Goal: Task Accomplishment & Management: Use online tool/utility

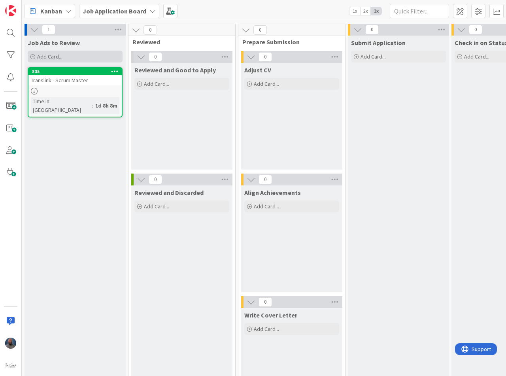
click at [56, 54] on span "Add Card..." at bounding box center [49, 56] width 25 height 7
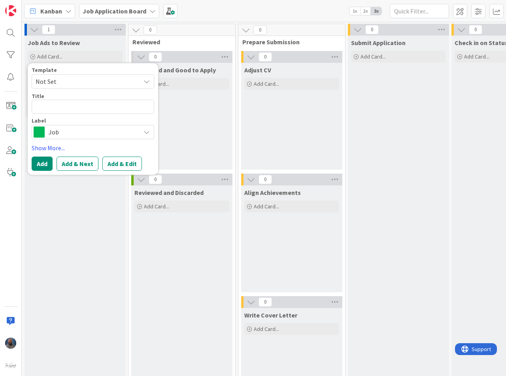
drag, startPoint x: 86, startPoint y: 81, endPoint x: 109, endPoint y: 83, distance: 22.6
click at [86, 81] on span "Not Set" at bounding box center [85, 81] width 99 height 10
click at [51, 217] on div "Job Ads to Review Add Card... Template Not Set Not Set Add Card Templates Title…" at bounding box center [75, 228] width 101 height 384
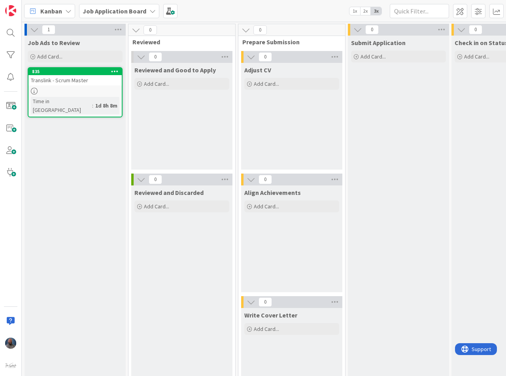
click at [54, 63] on div "Job Ads to Review Add Card... Template Not Set Not Set Add Card Templates Title…" at bounding box center [75, 50] width 101 height 28
click at [64, 59] on div "Add Card..." at bounding box center [75, 57] width 95 height 12
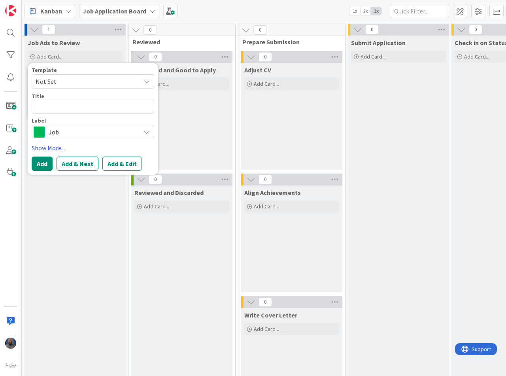
click at [49, 133] on span "Job" at bounding box center [93, 132] width 88 height 11
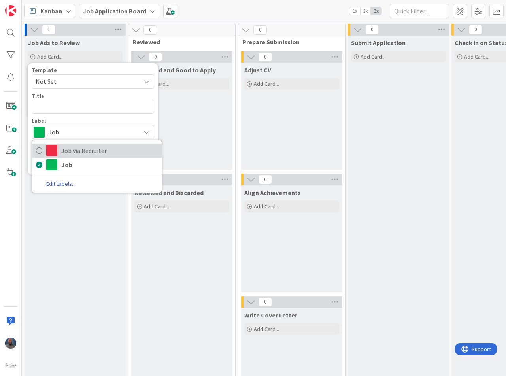
click at [107, 153] on span "Job via Recruiter" at bounding box center [109, 151] width 97 height 12
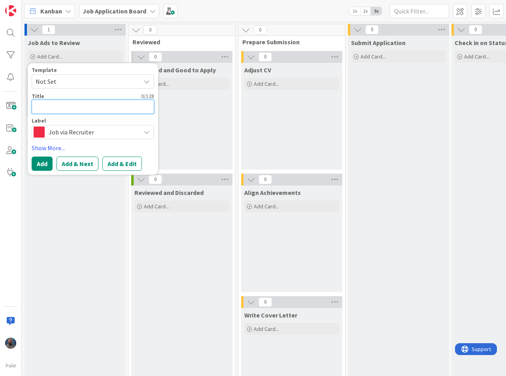
click at [53, 106] on textarea at bounding box center [93, 107] width 123 height 14
click at [97, 130] on span "Job via Recruiter" at bounding box center [93, 132] width 88 height 11
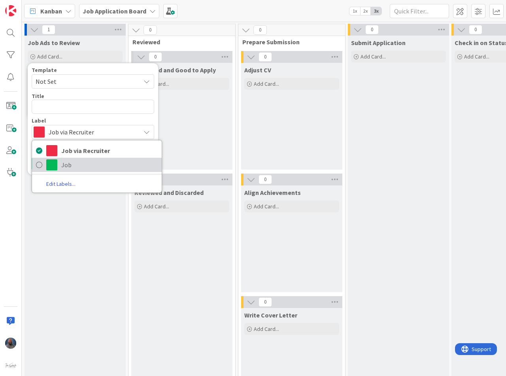
click at [69, 160] on span "Job" at bounding box center [109, 165] width 97 height 12
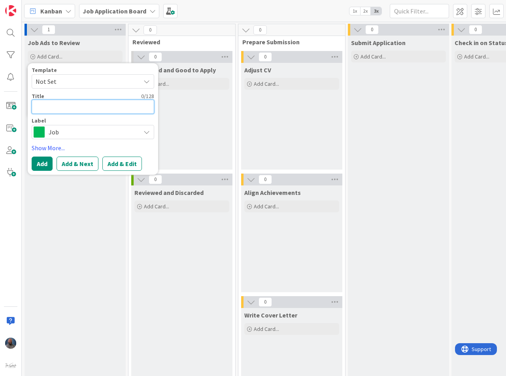
click at [56, 111] on textarea at bounding box center [93, 107] width 123 height 14
type textarea "x"
type textarea "A"
type textarea "x"
type textarea "Ag"
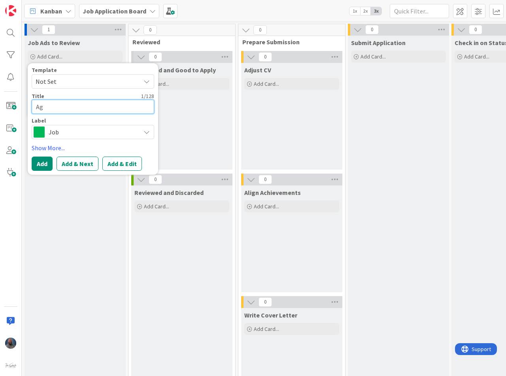
type textarea "x"
type textarea "Agi"
type textarea "x"
type textarea "Agil"
type textarea "x"
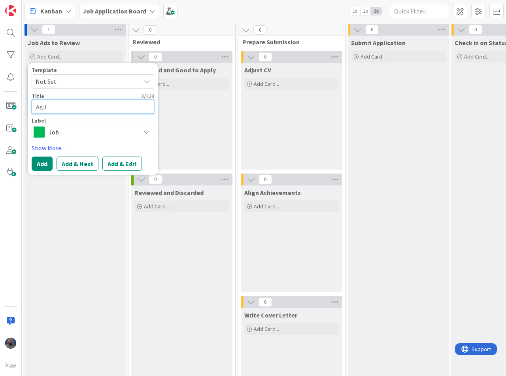
type textarea "Agile"
type textarea "x"
type textarea "Agile"
type textarea "x"
type textarea "Agile C"
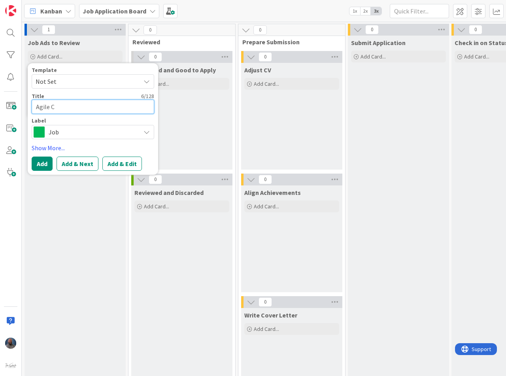
type textarea "x"
type textarea "Agile Co"
type textarea "x"
type textarea "Agile Coa"
type textarea "x"
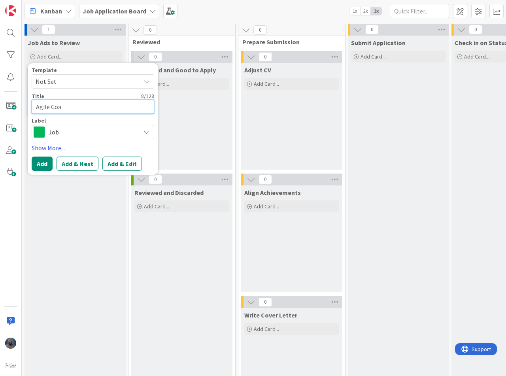
type textarea "Agile Coac"
type textarea "x"
type textarea "Agile Coach"
type textarea "x"
type textarea "Agile Coach"
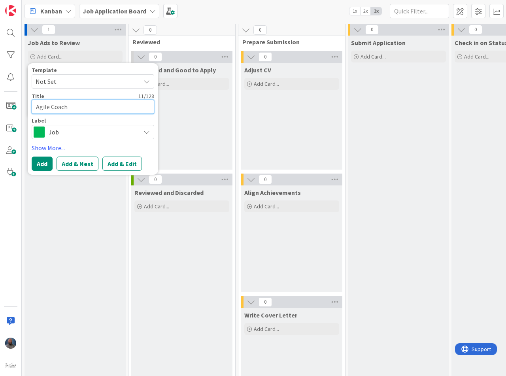
type textarea "x"
type textarea "Agile Coach f"
type textarea "x"
type textarea "Agile Coach"
type textarea "x"
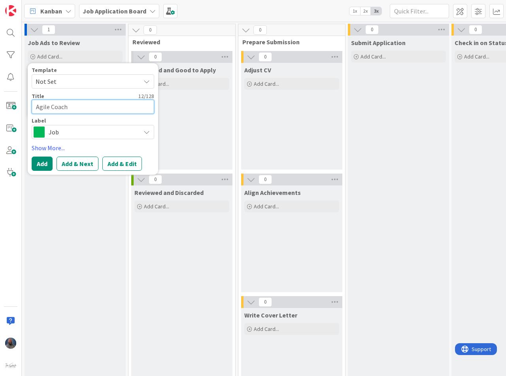
type textarea "Agile Coach -"
type textarea "x"
type textarea "Agile Coach -"
type textarea "x"
type textarea "Agile Coach - M"
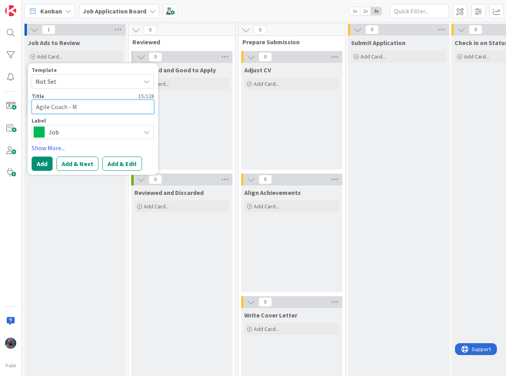
type textarea "x"
type textarea "Agile Coach - [PERSON_NAME]"
type textarea "x"
type textarea "Agile Coach - Mot"
type textarea "x"
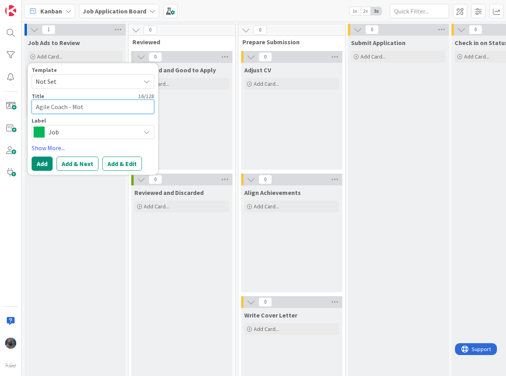
type textarea "Agile Coach - Moti"
type textarea "x"
type textarea "Agile Coach - Motio"
type textarea "x"
type textarea "Agile Coach - Motion"
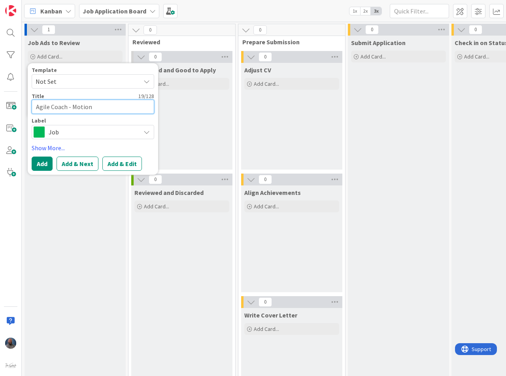
type textarea "x"
type textarea "Agile Coach - Motion"
type textarea "x"
type textarea "Agile Coach - Motion R"
type textarea "x"
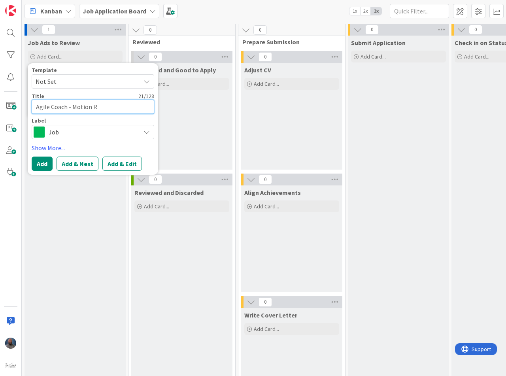
type textarea "Agile Coach - Motion Re"
type textarea "x"
type textarea "Agile Coach - Motion Rec"
type textarea "x"
type textarea "Agile Coach - Motion Recr"
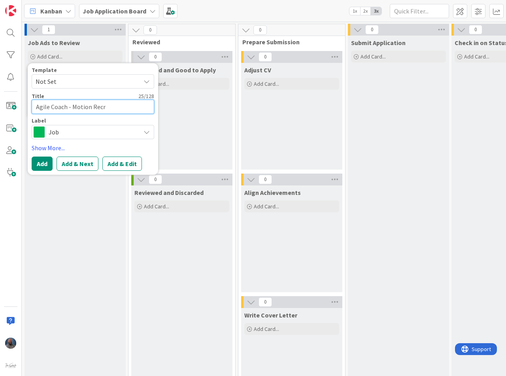
type textarea "x"
type textarea "Agile Coach - Motion Recru"
type textarea "x"
type textarea "Agile Coach - Motion Recrui"
type textarea "x"
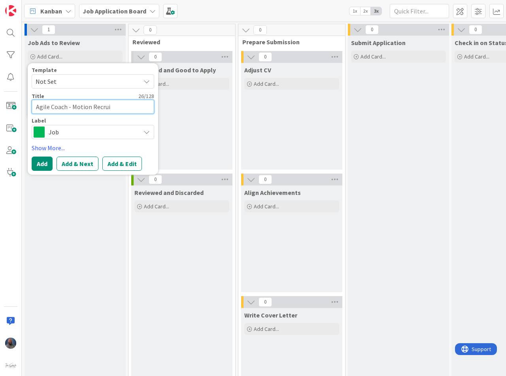
type textarea "Agile Coach - Motion Recruit"
type textarea "x"
type textarea "Agile Coach - Motion Recruite"
type textarea "x"
type textarea "Agile Coach - Motion Recruit"
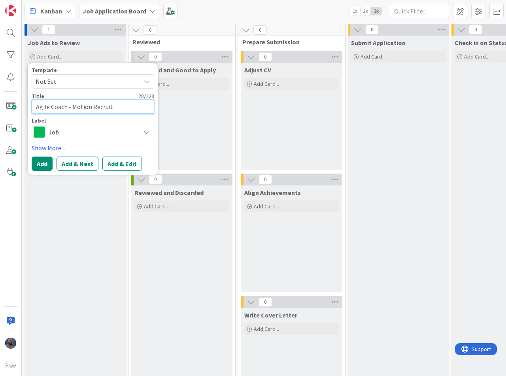
type textarea "x"
type textarea "Agile Coach - Motion Recruitm"
type textarea "x"
type textarea "Agile Coach - Motion Recruitme"
type textarea "x"
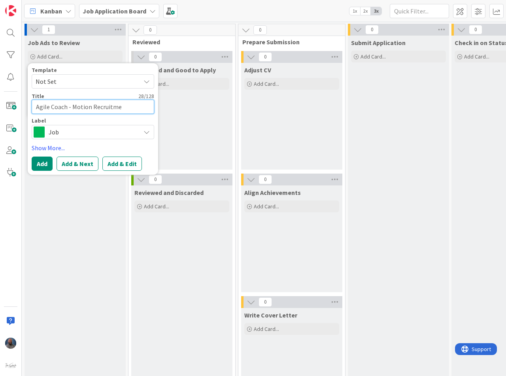
type textarea "Agile Coach - Motion Recruitmen"
type textarea "x"
type textarea "Agile Coach - Motion Recruitment"
click at [96, 134] on span "Job" at bounding box center [93, 132] width 88 height 11
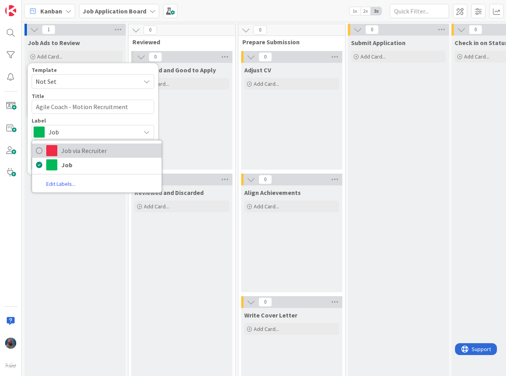
click at [91, 149] on span "Job via Recruiter" at bounding box center [109, 151] width 97 height 12
type textarea "x"
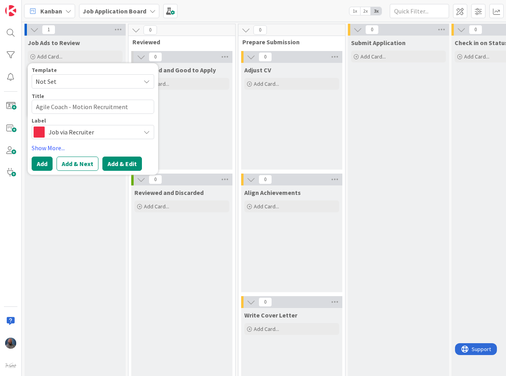
click at [118, 164] on button "Add & Edit" at bounding box center [122, 164] width 40 height 14
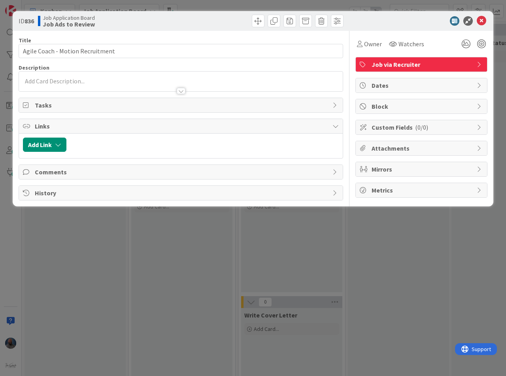
click at [61, 80] on p at bounding box center [181, 81] width 316 height 9
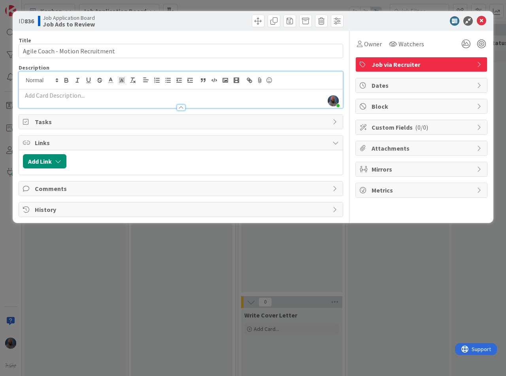
click at [65, 101] on div at bounding box center [181, 104] width 324 height 8
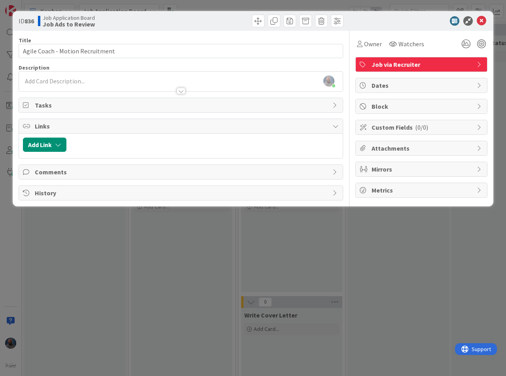
click at [72, 71] on div "[PERSON_NAME] just joined" at bounding box center [181, 81] width 325 height 21
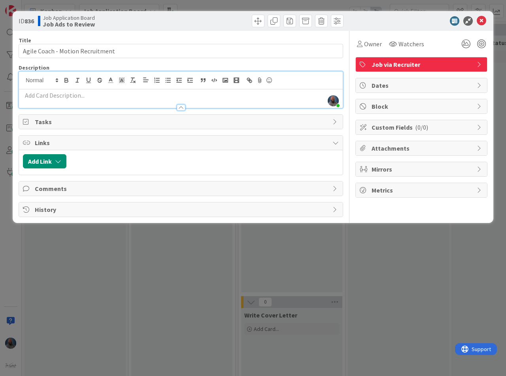
click at [49, 98] on p at bounding box center [181, 95] width 316 height 9
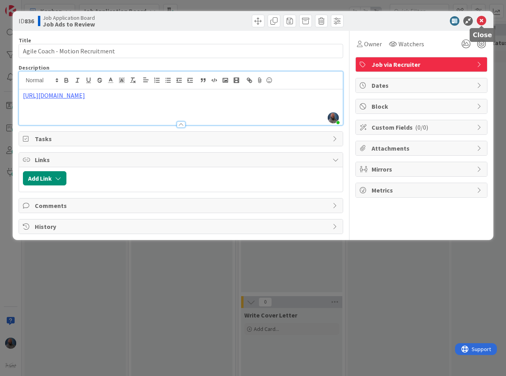
click at [481, 21] on icon at bounding box center [481, 20] width 9 height 9
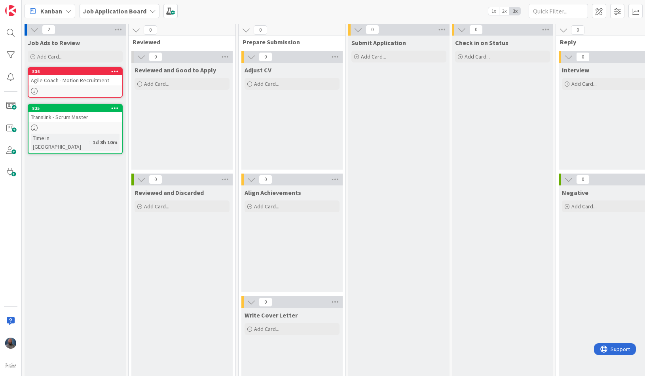
drag, startPoint x: 393, startPoint y: 201, endPoint x: 393, endPoint y: 213, distance: 12.3
click at [393, 213] on div "Submit Application Add Card..." at bounding box center [398, 228] width 101 height 384
click at [71, 278] on div "Job Ads to Review Add Card... Template Not Set Not Set Add Card Templates Title…" at bounding box center [75, 228] width 101 height 384
click at [161, 101] on div "Reviewed and Good to Apply Add Card..." at bounding box center [181, 116] width 101 height 107
click at [185, 295] on div "Reviewed and Discarded Add Card..." at bounding box center [181, 300] width 101 height 229
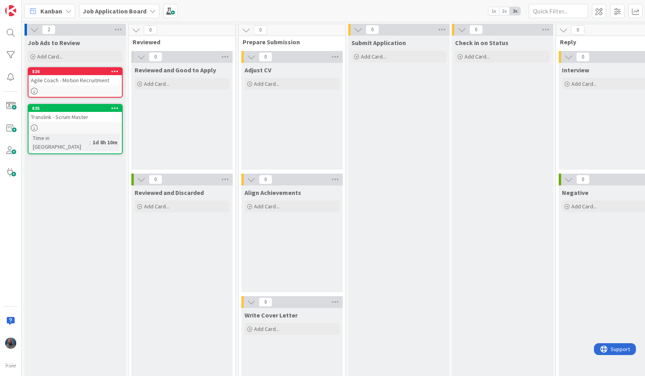
drag, startPoint x: 299, startPoint y: 119, endPoint x: 307, endPoint y: 130, distance: 13.0
click at [299, 119] on div "Adjust CV Add Card..." at bounding box center [291, 116] width 101 height 107
drag, startPoint x: 315, startPoint y: 263, endPoint x: 392, endPoint y: 265, distance: 77.5
click at [315, 263] on div "Align Achievements Add Card..." at bounding box center [291, 239] width 101 height 107
click at [392, 265] on div "Submit Application Add Card..." at bounding box center [398, 228] width 101 height 384
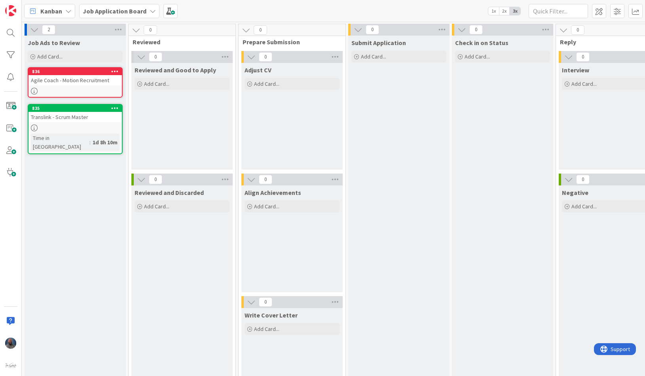
click at [311, 276] on div "Align Achievements Add Card..." at bounding box center [291, 239] width 101 height 107
click at [298, 367] on div "Write Cover Letter Add Card..." at bounding box center [291, 361] width 101 height 107
click at [297, 275] on div "Align Achievements Add Card..." at bounding box center [291, 239] width 101 height 107
click at [275, 71] on div "Adjust CV" at bounding box center [291, 70] width 95 height 8
click at [174, 135] on div "Reviewed and Good to Apply Add Card..." at bounding box center [181, 116] width 101 height 107
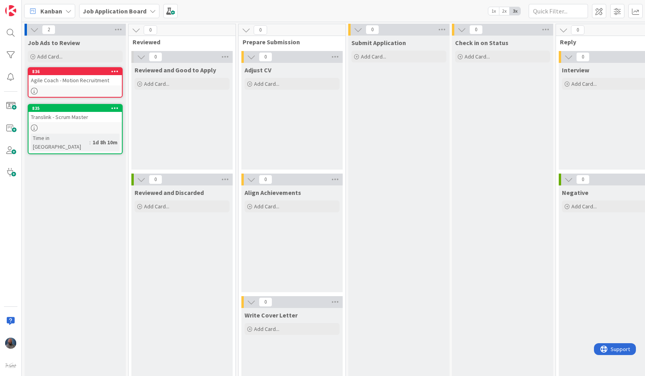
click at [186, 293] on div "Reviewed and Discarded Add Card..." at bounding box center [181, 300] width 101 height 229
click at [280, 169] on div "Adjust CV Add Card..." at bounding box center [291, 116] width 101 height 107
click at [410, 157] on div "Submit Application Add Card..." at bounding box center [398, 228] width 101 height 384
drag, startPoint x: 503, startPoint y: 155, endPoint x: 524, endPoint y: 157, distance: 21.1
click at [505, 158] on div "Check in on Status Add Card..." at bounding box center [502, 228] width 101 height 384
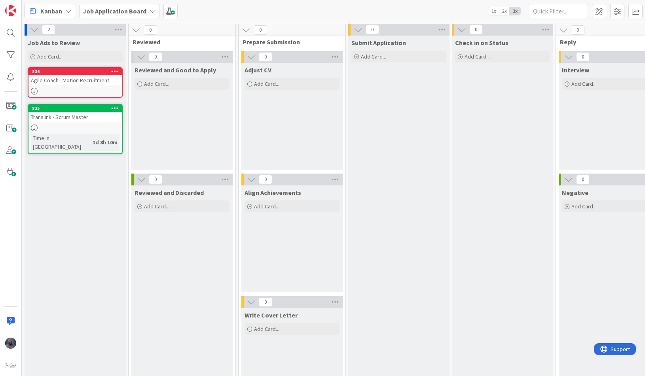
drag, startPoint x: 607, startPoint y: 133, endPoint x: 627, endPoint y: 175, distance: 46.6
click at [506, 135] on div "Interview Add Card..." at bounding box center [609, 116] width 101 height 107
click at [506, 260] on div "Negative Add Card..." at bounding box center [609, 300] width 101 height 229
